Goal: Navigation & Orientation: Find specific page/section

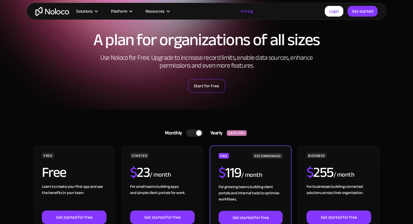
click at [211, 87] on link "Start for Free" at bounding box center [206, 86] width 37 height 14
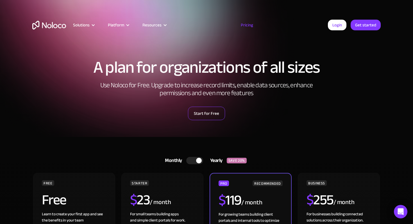
click at [205, 108] on link "Start for Free" at bounding box center [206, 114] width 37 height 14
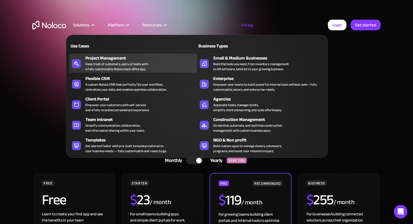
click at [103, 66] on div "Keep track of customers, users, or leads with a fully customizable Noloco back …" at bounding box center [117, 67] width 63 height 10
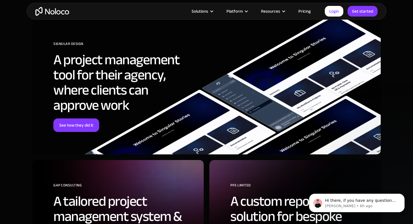
scroll to position [1673, 0]
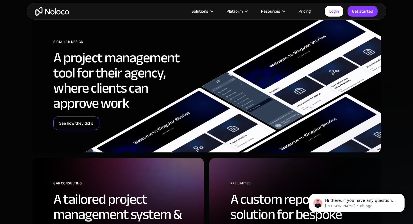
click at [86, 122] on link "See how they did it" at bounding box center [76, 124] width 46 height 14
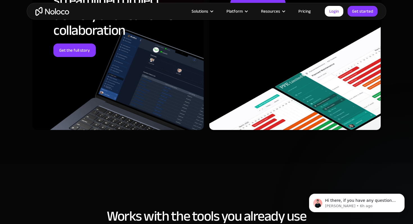
scroll to position [1941, 0]
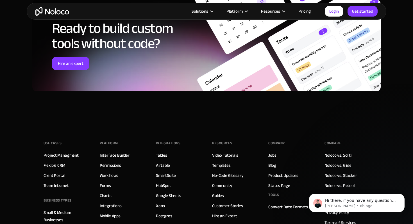
scroll to position [2226, 0]
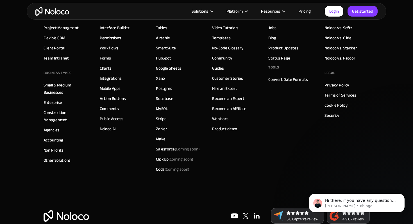
click at [46, 9] on img "home" at bounding box center [52, 11] width 34 height 9
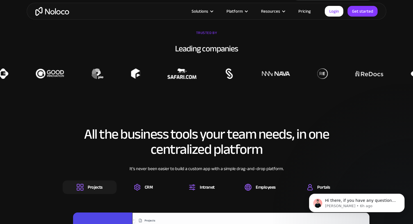
scroll to position [436, 0]
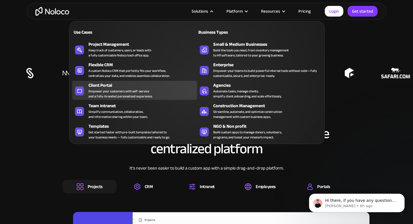
click at [115, 97] on div "Empower your customers with self-service and a fully-branded personalized exper…" at bounding box center [121, 94] width 64 height 10
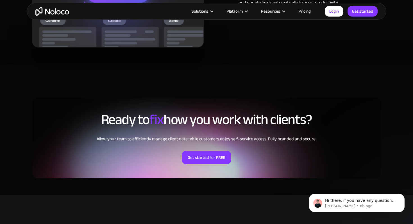
scroll to position [1543, 0]
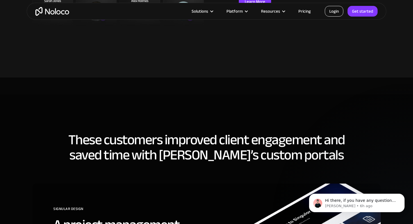
click at [340, 11] on link "Login" at bounding box center [334, 11] width 19 height 11
